Goal: Task Accomplishment & Management: Manage account settings

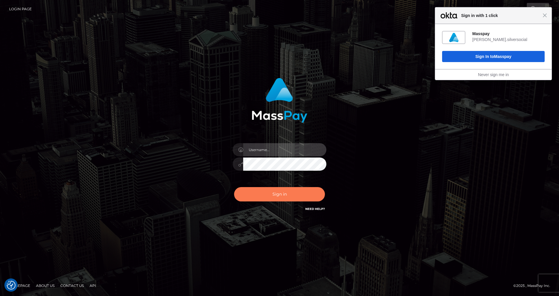
type input "cris.silversocial"
click at [263, 195] on button "Sign in" at bounding box center [279, 194] width 91 height 14
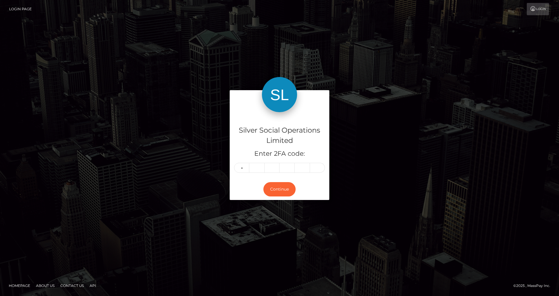
type input "5"
type input "6"
type input "5"
type input "6"
type input "0"
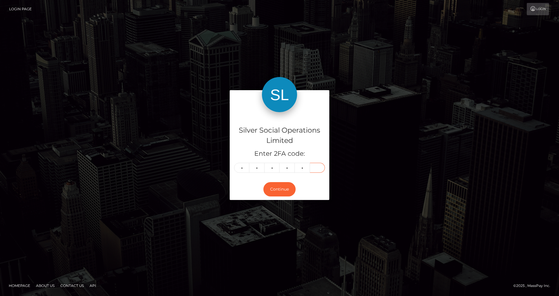
type input "2"
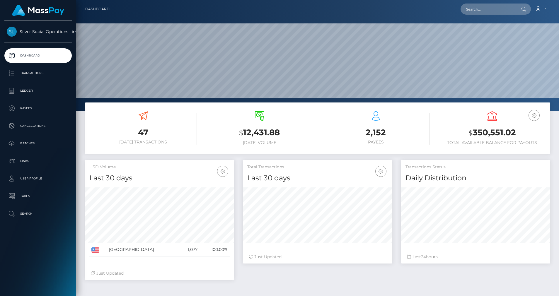
scroll to position [104, 149]
click at [20, 91] on p "Ledger" at bounding box center [38, 90] width 63 height 9
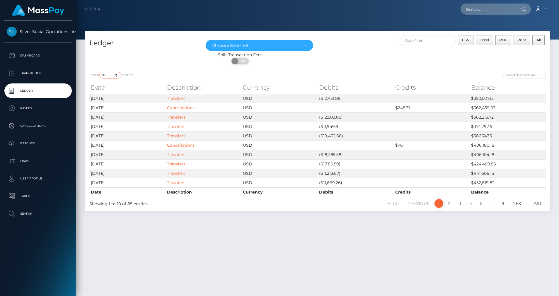
click at [117, 77] on select "10 25 50 100 250" at bounding box center [110, 75] width 22 height 7
select select "50"
click at [100, 72] on select "10 25 50 100 250" at bounding box center [110, 75] width 22 height 7
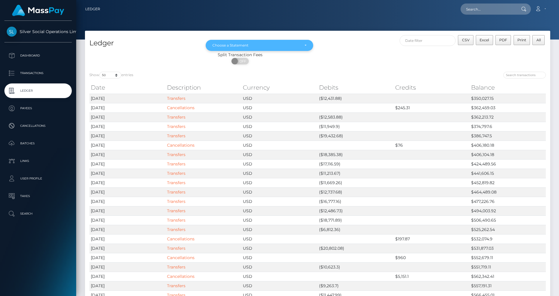
click at [279, 45] on div "Choose a Statement" at bounding box center [255, 45] width 87 height 5
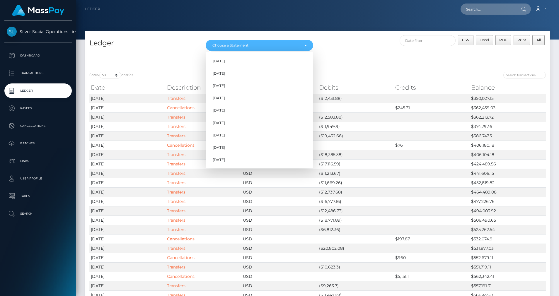
click at [185, 48] on h4 "Ledger" at bounding box center [143, 43] width 108 height 10
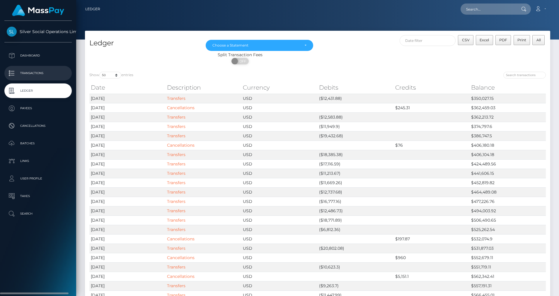
click at [33, 71] on p "Transactions" at bounding box center [38, 73] width 63 height 9
